Goal: Transaction & Acquisition: Purchase product/service

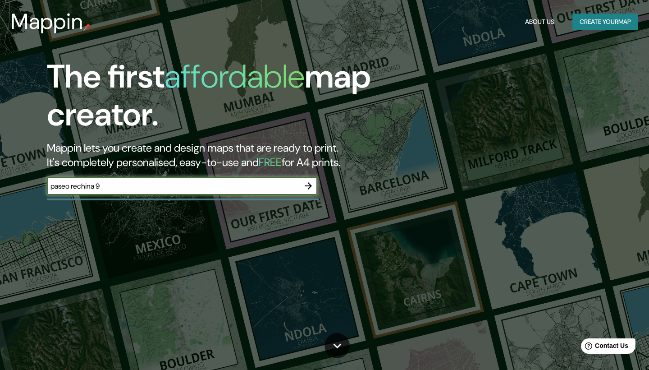
click at [76, 185] on input "paseo rechina 9" at bounding box center [173, 186] width 253 height 10
type input "paseo pechina 9"
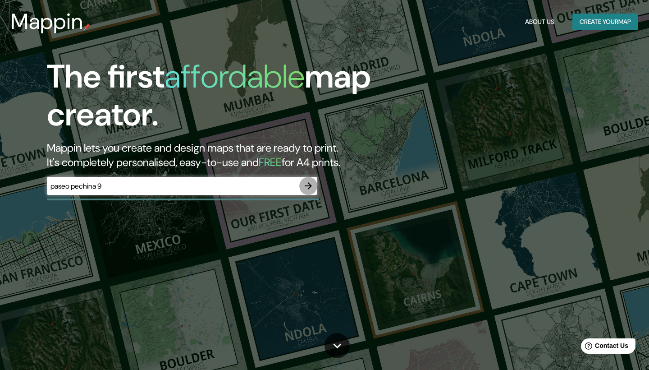
click at [308, 187] on icon "button" at bounding box center [308, 185] width 11 height 11
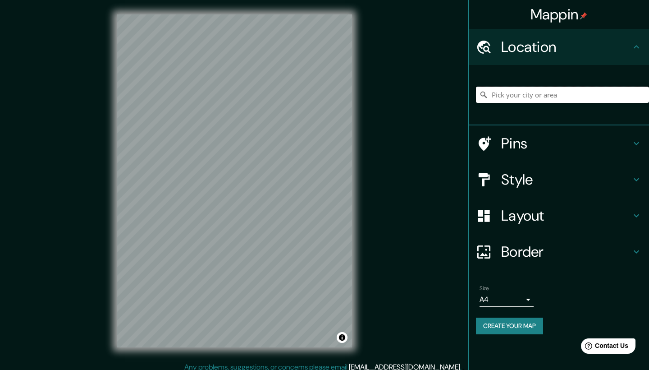
click at [537, 91] on input "Pick your city or area" at bounding box center [562, 95] width 173 height 16
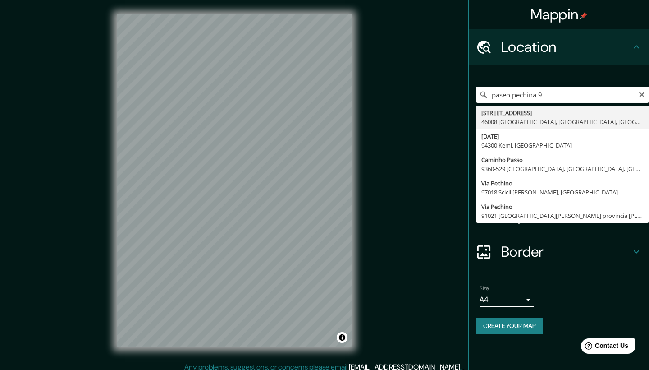
type input "[STREET_ADDRESS]"
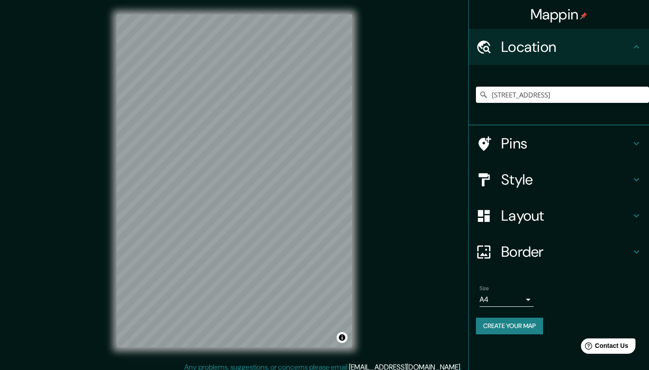
click at [510, 136] on h4 "Pins" at bounding box center [566, 143] width 130 height 18
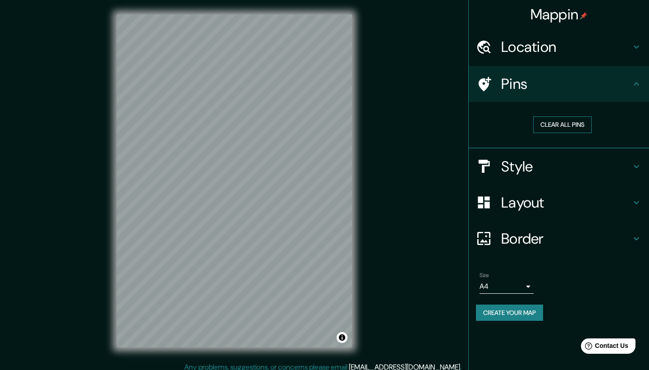
click at [551, 124] on button "Clear all pins" at bounding box center [562, 124] width 59 height 17
click at [548, 92] on div "Pins" at bounding box center [559, 84] width 180 height 36
click at [545, 159] on h4 "Style" at bounding box center [566, 166] width 130 height 18
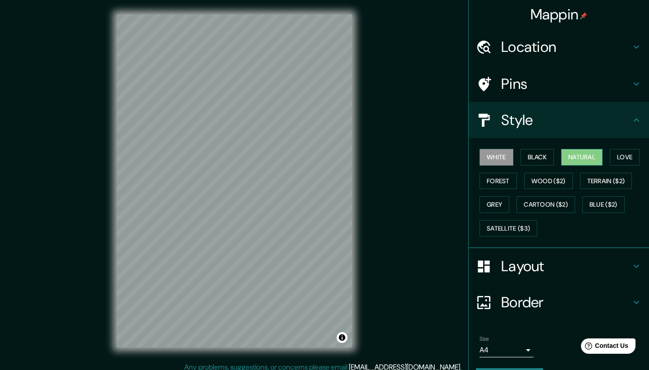
click at [578, 153] on button "Natural" at bounding box center [581, 157] width 41 height 17
click at [622, 160] on button "Love" at bounding box center [625, 157] width 30 height 17
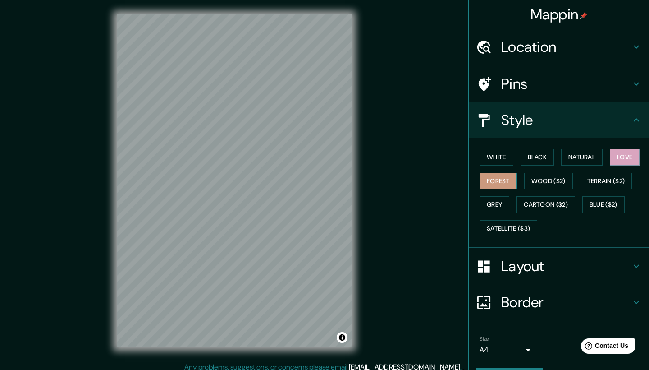
click at [499, 182] on button "Forest" at bounding box center [498, 181] width 37 height 17
click at [497, 156] on button "White" at bounding box center [497, 157] width 34 height 17
click at [498, 178] on button "Forest" at bounding box center [498, 181] width 37 height 17
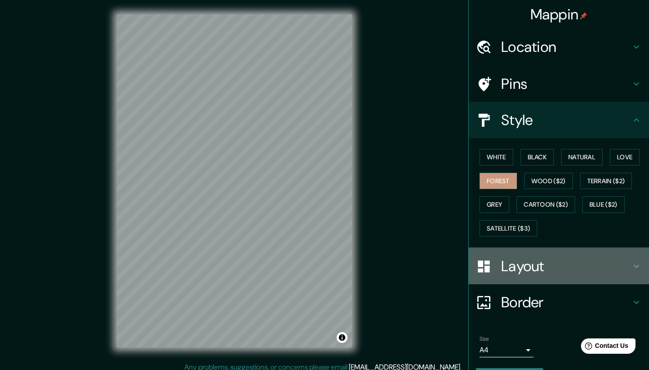
click at [521, 266] on h4 "Layout" at bounding box center [566, 266] width 130 height 18
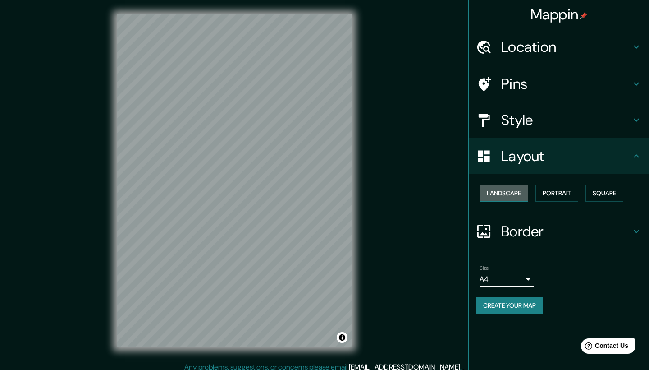
click at [515, 187] on button "Landscape" at bounding box center [504, 193] width 49 height 17
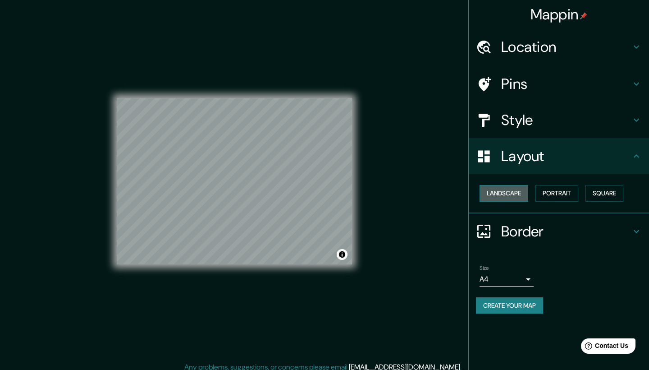
click at [515, 188] on button "Landscape" at bounding box center [504, 193] width 49 height 17
click at [557, 189] on button "Portrait" at bounding box center [557, 193] width 43 height 17
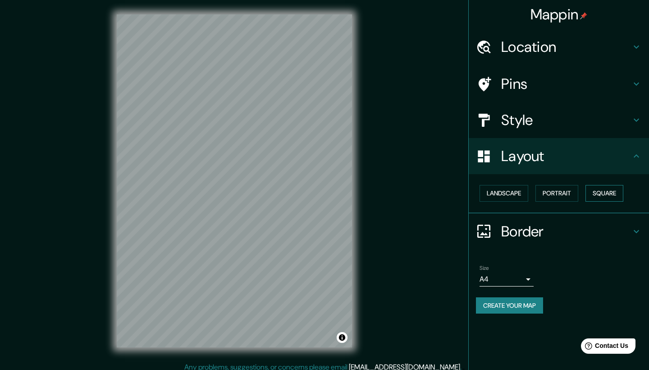
click at [618, 190] on button "Square" at bounding box center [605, 193] width 38 height 17
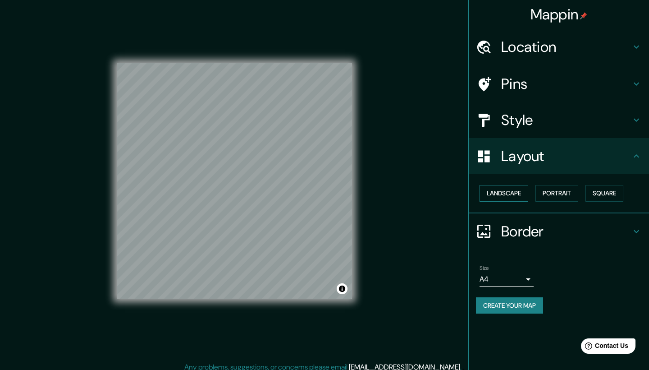
click at [510, 189] on button "Landscape" at bounding box center [504, 193] width 49 height 17
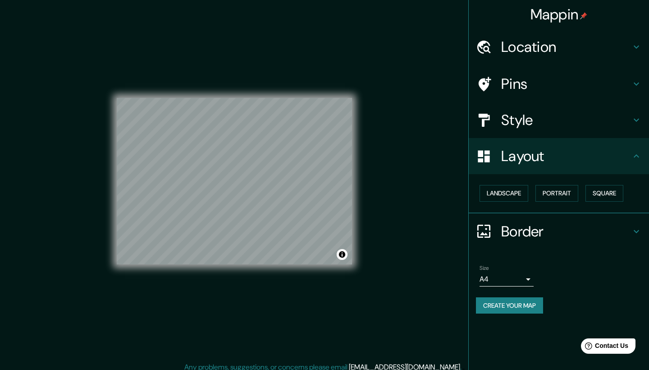
click at [525, 154] on h4 "Layout" at bounding box center [566, 156] width 130 height 18
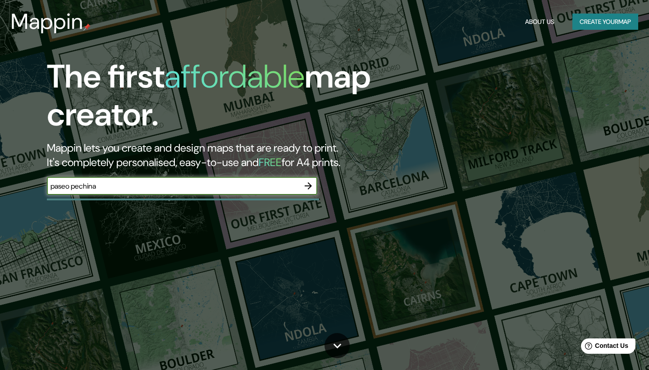
type input "paseo pechina"
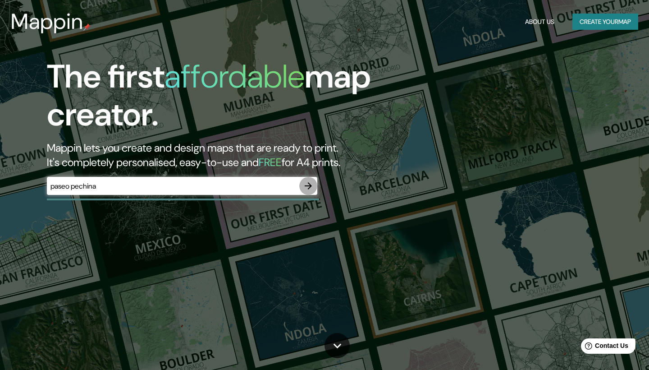
click at [309, 187] on icon "button" at bounding box center [308, 185] width 7 height 7
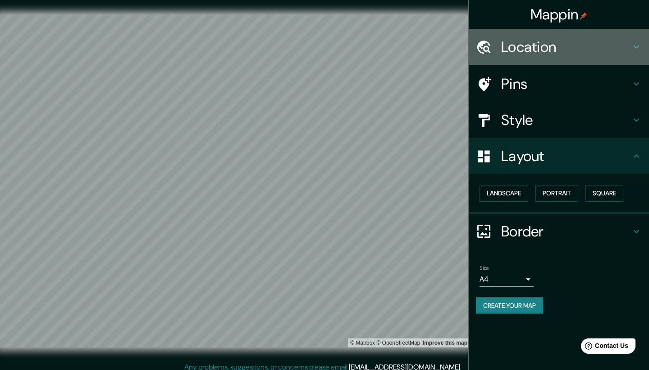
click at [537, 45] on h4 "Location" at bounding box center [566, 47] width 130 height 18
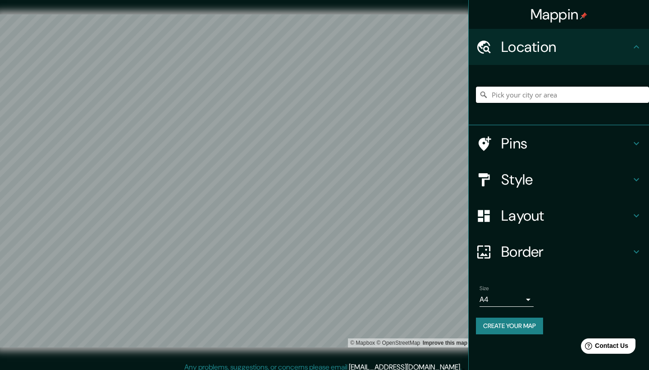
click at [537, 101] on input "Pick your city or area" at bounding box center [562, 95] width 173 height 16
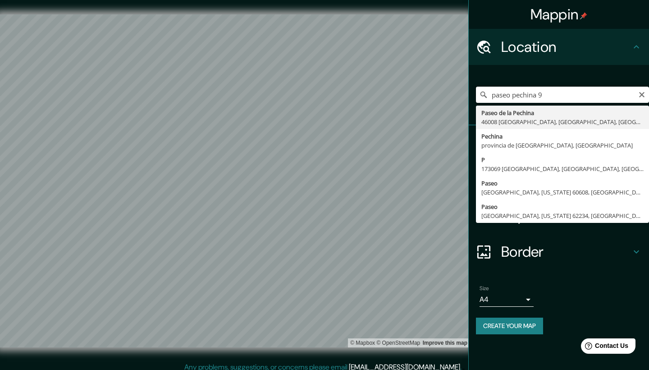
type input "[STREET_ADDRESS]"
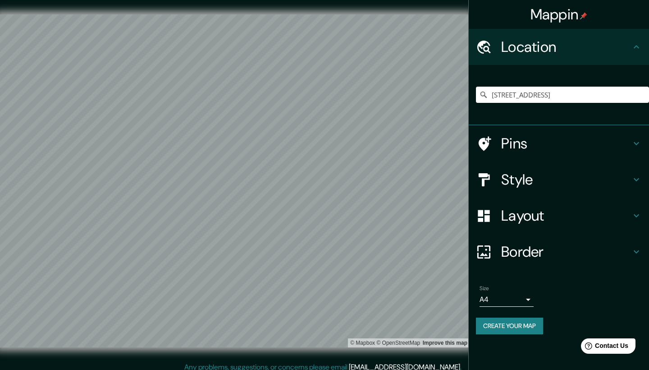
click at [497, 179] on div at bounding box center [488, 180] width 25 height 16
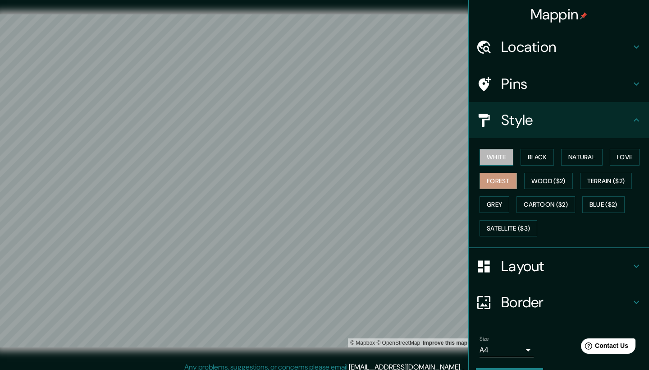
click at [493, 158] on button "White" at bounding box center [497, 157] width 34 height 17
click at [552, 155] on button "Black" at bounding box center [538, 157] width 34 height 17
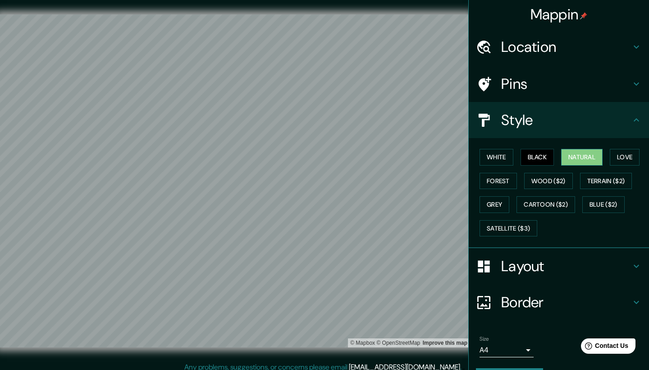
click at [582, 154] on button "Natural" at bounding box center [581, 157] width 41 height 17
click at [502, 178] on button "Forest" at bounding box center [498, 181] width 37 height 17
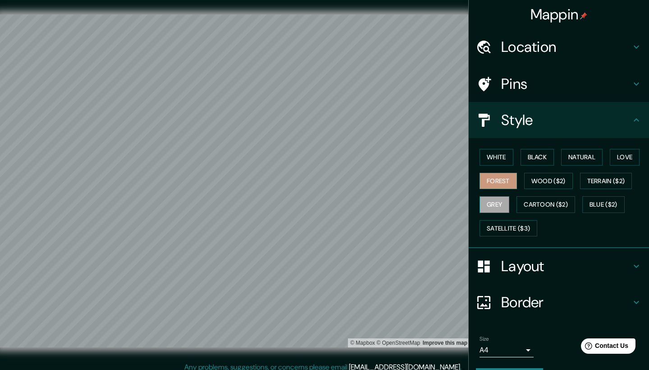
click at [498, 200] on button "Grey" at bounding box center [495, 204] width 30 height 17
click at [508, 228] on button "Satellite ($3)" at bounding box center [509, 228] width 58 height 17
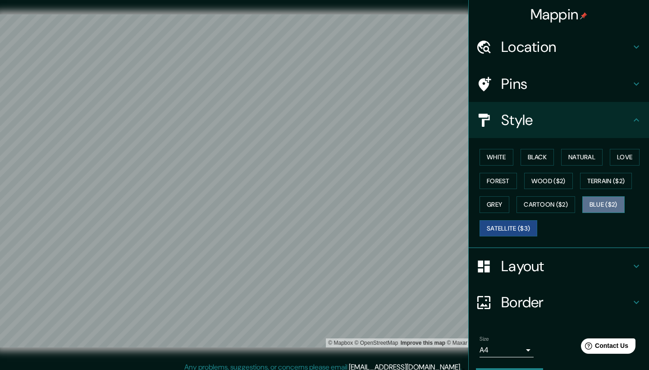
click at [599, 200] on button "Blue ($2)" at bounding box center [604, 204] width 42 height 17
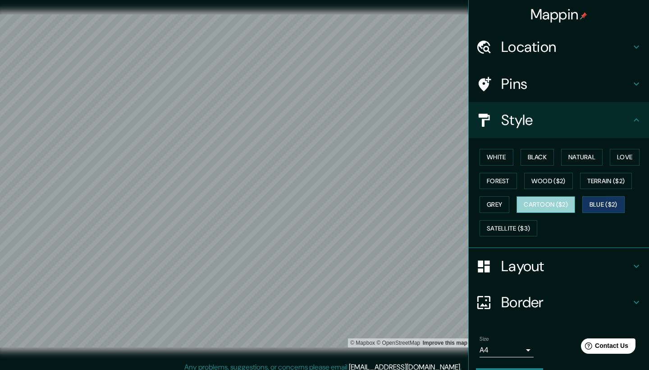
click at [563, 205] on button "Cartoon ($2)" at bounding box center [546, 204] width 59 height 17
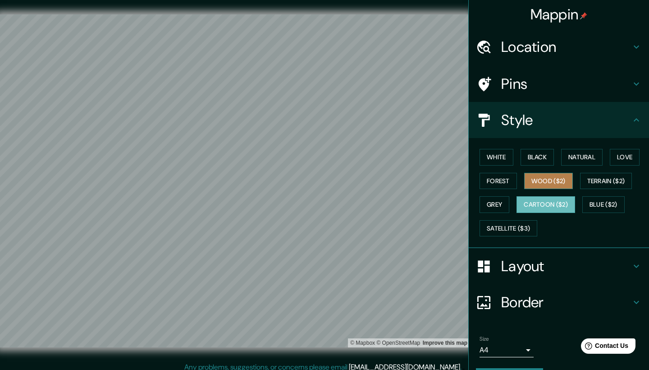
click at [558, 179] on button "Wood ($2)" at bounding box center [548, 181] width 49 height 17
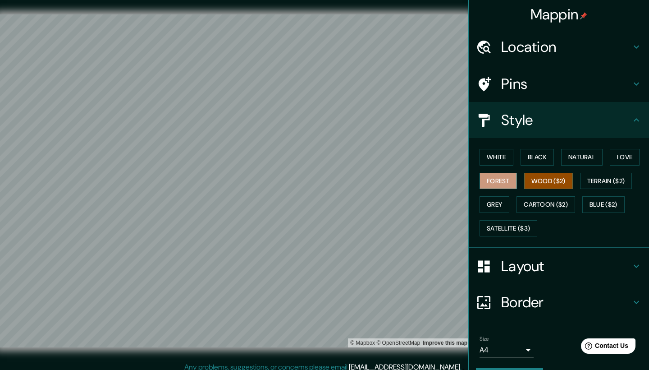
click at [496, 179] on button "Forest" at bounding box center [498, 181] width 37 height 17
click at [523, 83] on h4 "Pins" at bounding box center [566, 84] width 130 height 18
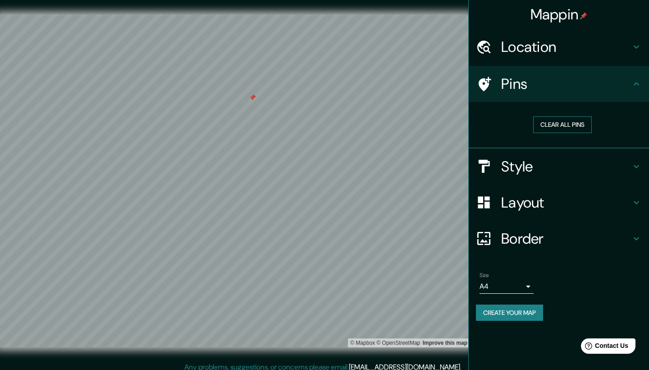
click at [552, 123] on button "Clear all pins" at bounding box center [562, 124] width 59 height 17
click at [545, 121] on button "Clear all pins" at bounding box center [562, 124] width 59 height 17
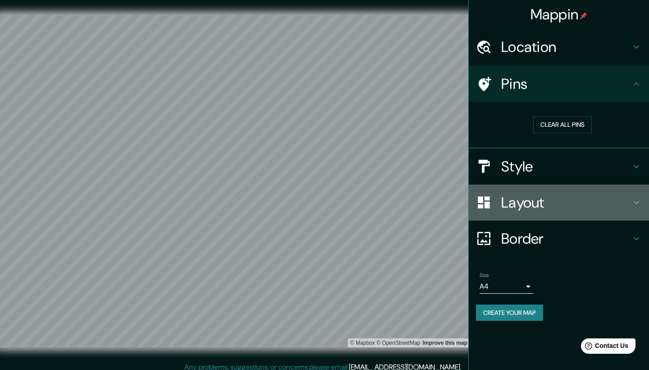
click at [513, 198] on h4 "Layout" at bounding box center [566, 202] width 130 height 18
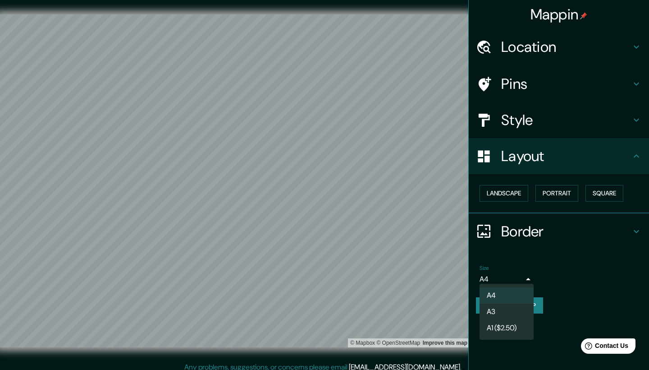
click at [493, 280] on body "Mappin Location [STREET_ADDRESS] [STREET_ADDRESS] [DATE] 94300 Kemi, [GEOGRAPHI…" at bounding box center [324, 185] width 649 height 370
click at [495, 309] on li "A3" at bounding box center [507, 312] width 54 height 16
type input "a4"
click at [515, 226] on h4 "Border" at bounding box center [566, 231] width 130 height 18
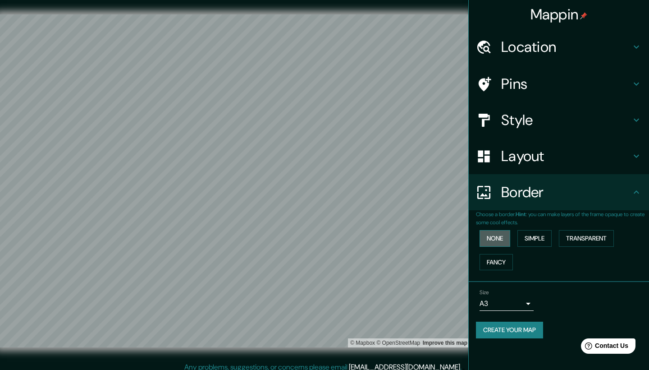
click at [499, 238] on button "None" at bounding box center [495, 238] width 31 height 17
click at [535, 238] on button "Simple" at bounding box center [535, 238] width 34 height 17
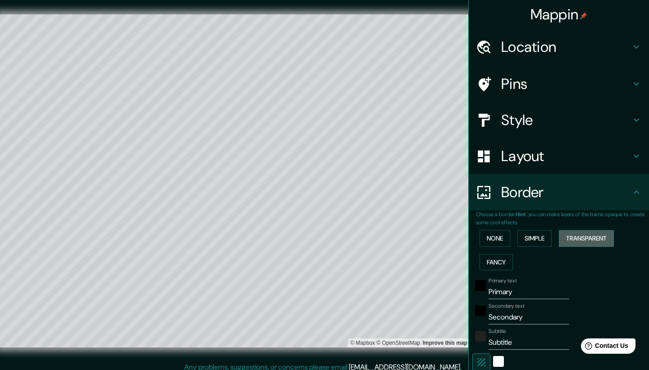
click at [587, 239] on button "Transparent" at bounding box center [586, 238] width 55 height 17
click at [496, 260] on button "Fancy" at bounding box center [496, 262] width 33 height 17
click at [492, 232] on button "None" at bounding box center [495, 238] width 31 height 17
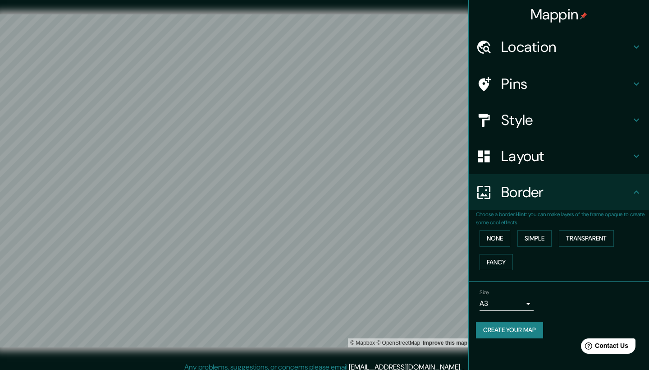
click at [515, 162] on h4 "Layout" at bounding box center [566, 156] width 130 height 18
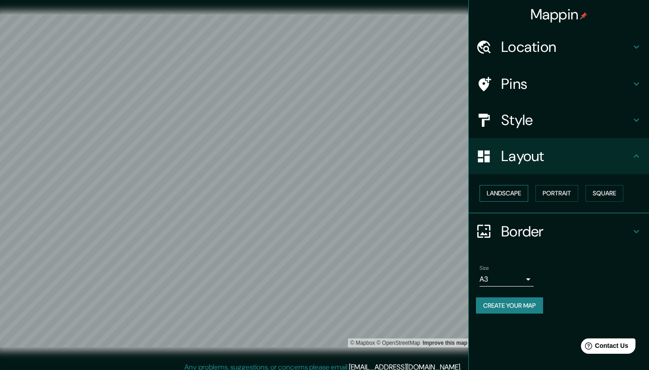
click at [521, 190] on button "Landscape" at bounding box center [504, 193] width 49 height 17
click at [551, 189] on button "Portrait" at bounding box center [557, 193] width 43 height 17
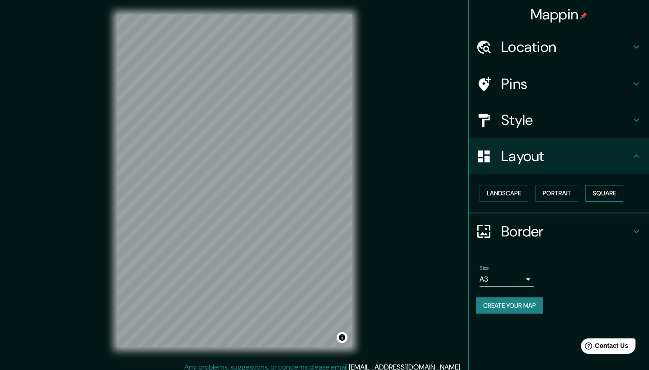
click at [597, 190] on button "Square" at bounding box center [605, 193] width 38 height 17
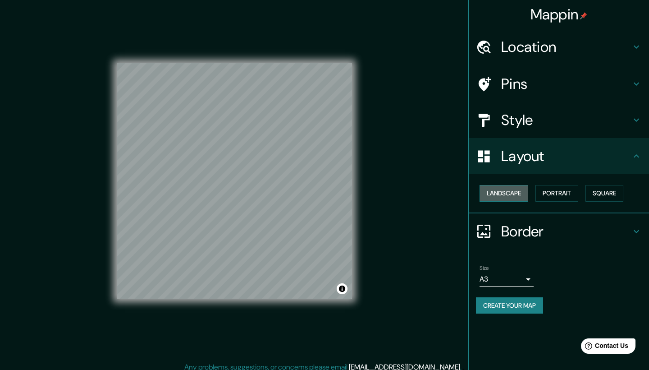
click at [509, 192] on button "Landscape" at bounding box center [504, 193] width 49 height 17
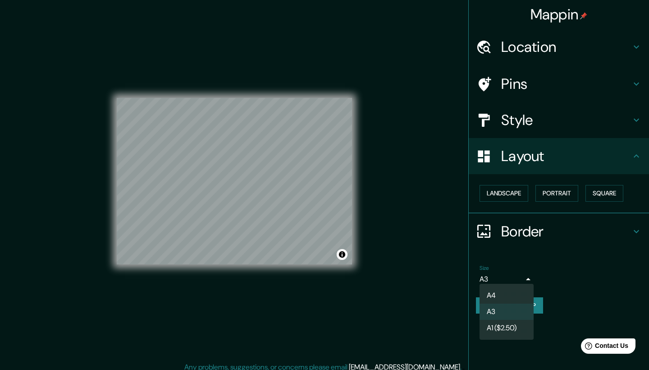
click at [484, 277] on body "Mappin Location [STREET_ADDRESS] [STREET_ADDRESS] [DATE] 94300 Kemi, [GEOGRAPHI…" at bounding box center [324, 185] width 649 height 370
click at [491, 293] on li "A4" at bounding box center [507, 295] width 54 height 16
type input "single"
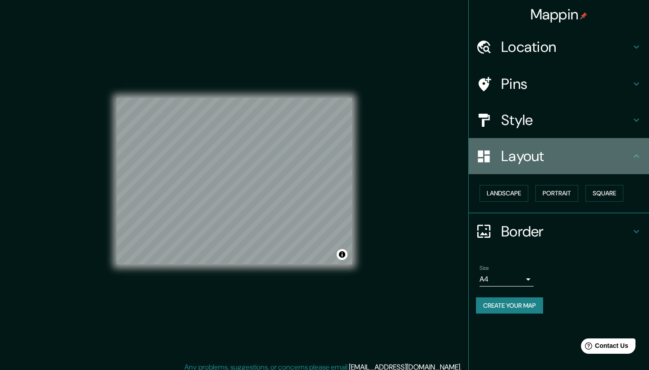
click at [515, 158] on h4 "Layout" at bounding box center [566, 156] width 130 height 18
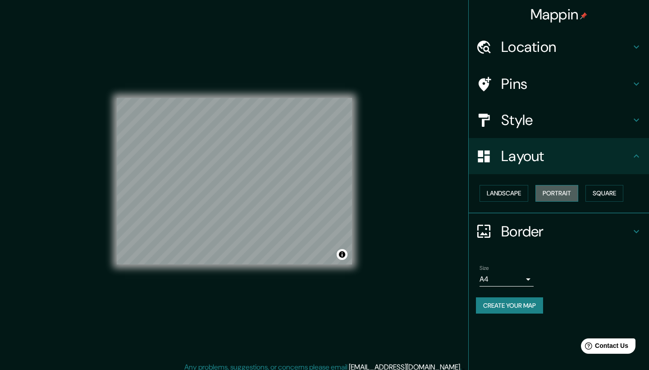
click at [556, 189] on button "Portrait" at bounding box center [557, 193] width 43 height 17
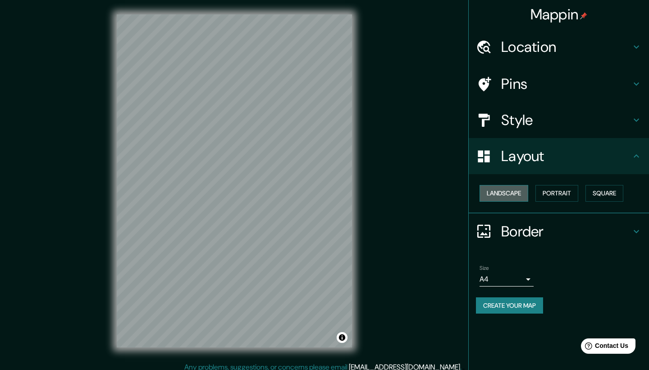
click at [485, 196] on button "Landscape" at bounding box center [504, 193] width 49 height 17
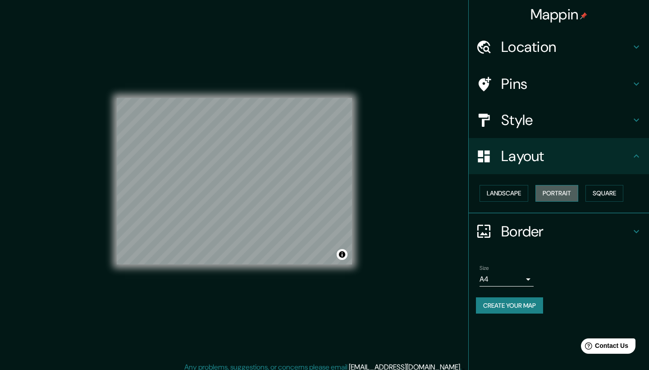
click at [554, 190] on button "Portrait" at bounding box center [557, 193] width 43 height 17
